Goal: Task Accomplishment & Management: Use online tool/utility

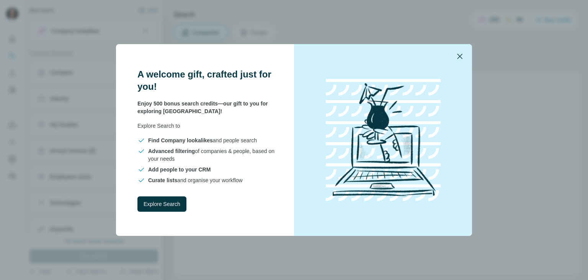
click at [458, 52] on icon "button" at bounding box center [459, 56] width 9 height 9
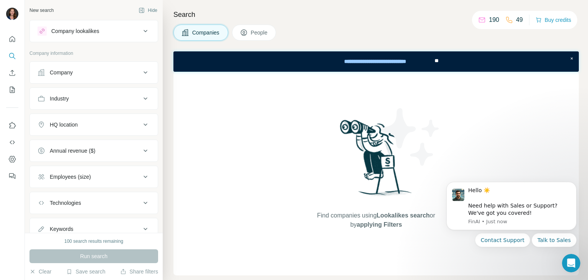
click at [249, 144] on div "Find companies using Lookalikes search or by applying Filters" at bounding box center [376, 173] width 406 height 203
click at [11, 36] on icon "Quick start" at bounding box center [12, 39] width 8 height 8
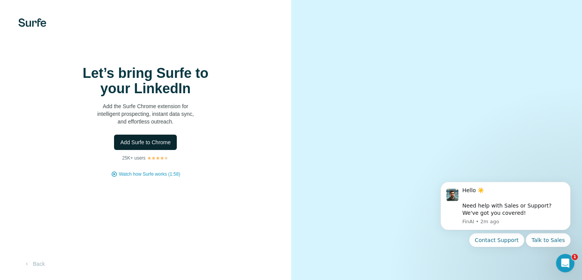
click at [158, 146] on span "Add Surfe to Chrome" at bounding box center [145, 142] width 51 height 8
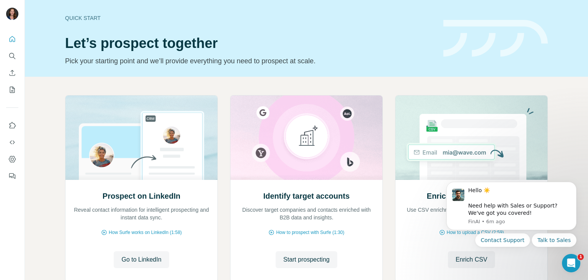
click at [394, 84] on div "Prospect on LinkedIn Reveal contact information for intelligent prospecting and…" at bounding box center [306, 204] width 563 height 254
click at [446, 94] on div "Prospect on LinkedIn Reveal contact information for intelligent prospecting and…" at bounding box center [306, 204] width 563 height 254
click at [452, 83] on div "Prospect on LinkedIn Reveal contact information for intelligent prospecting and…" at bounding box center [306, 204] width 563 height 254
